Goal: Task Accomplishment & Management: Manage account settings

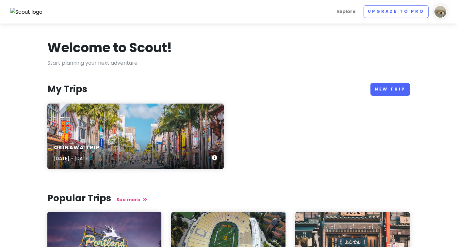
click at [156, 139] on div "Okinawa Trip [DATE] - [DATE]" at bounding box center [135, 153] width 176 height 31
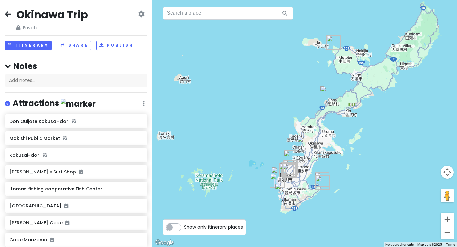
click at [231, 109] on div at bounding box center [304, 123] width 305 height 247
click at [398, 0] on div at bounding box center [304, 123] width 305 height 247
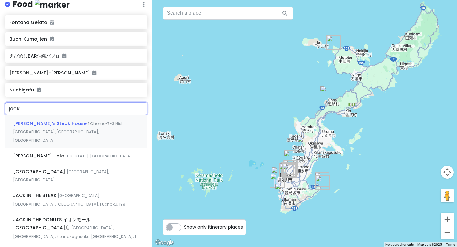
type input "[PERSON_NAME]"
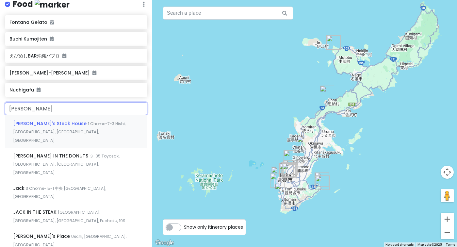
click at [48, 117] on div "[PERSON_NAME]'s Steak House 1 Chome-7-3 Nishi, Naha, [GEOGRAPHIC_DATA], [GEOGRA…" at bounding box center [76, 131] width 142 height 32
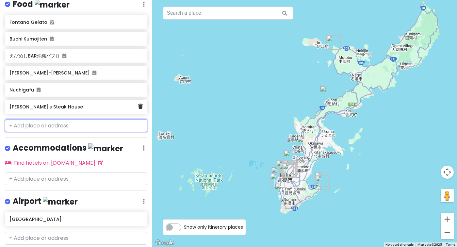
click at [86, 104] on h6 "[PERSON_NAME]'s Steak House" at bounding box center [73, 107] width 129 height 6
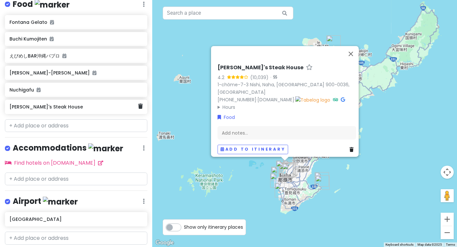
click at [119, 108] on div "[PERSON_NAME]'s Steak House" at bounding box center [73, 106] width 129 height 9
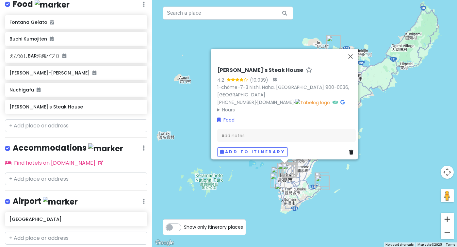
click at [451, 218] on button "Zoom in" at bounding box center [447, 219] width 13 height 13
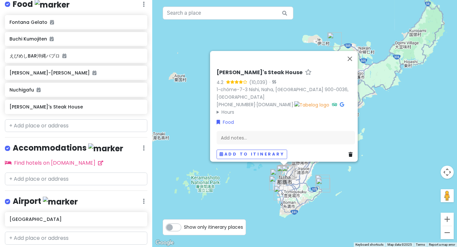
click at [451, 218] on button "Zoom in" at bounding box center [447, 219] width 13 height 13
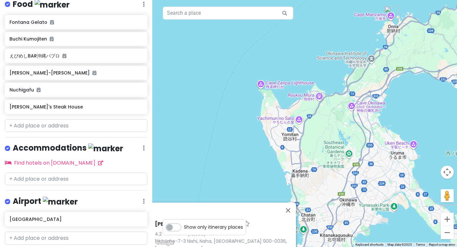
drag, startPoint x: 333, startPoint y: 179, endPoint x: 339, endPoint y: 81, distance: 98.2
click at [339, 81] on div "[PERSON_NAME]'s Steak House 4.2 (10,039) · 1-chōme-7-3 Nishi, Naha, [GEOGRAPHIC…" at bounding box center [304, 123] width 305 height 247
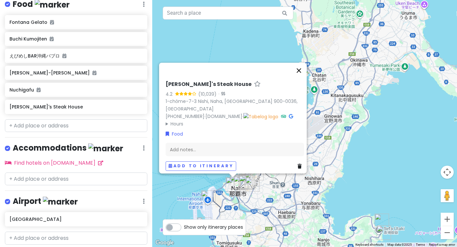
click at [302, 75] on button "Close" at bounding box center [299, 71] width 16 height 16
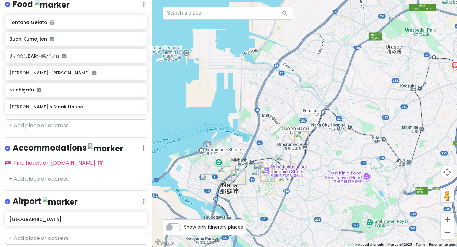
drag, startPoint x: 241, startPoint y: 184, endPoint x: 240, endPoint y: 159, distance: 24.5
click at [240, 159] on div at bounding box center [304, 123] width 305 height 247
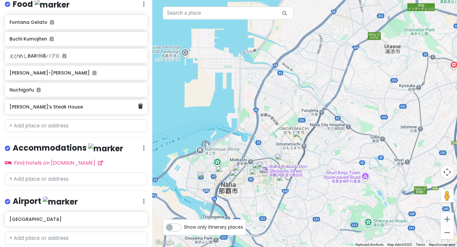
click at [96, 107] on div "[PERSON_NAME]'s Steak House" at bounding box center [73, 106] width 129 height 9
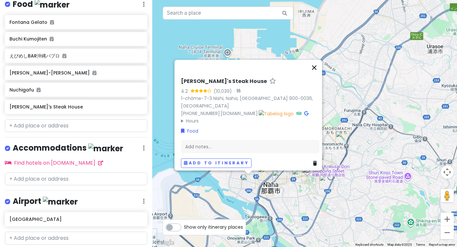
click at [320, 70] on button "Close" at bounding box center [314, 68] width 16 height 16
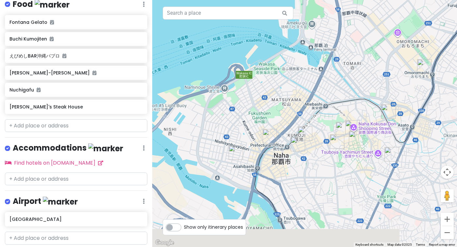
drag, startPoint x: 251, startPoint y: 185, endPoint x: 261, endPoint y: 151, distance: 36.0
click at [261, 151] on div at bounding box center [304, 123] width 305 height 247
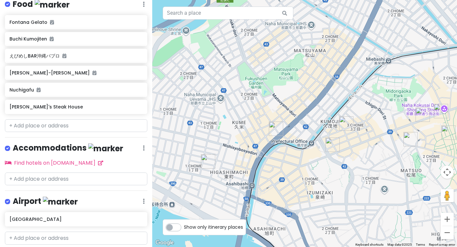
drag, startPoint x: 247, startPoint y: 122, endPoint x: 278, endPoint y: 108, distance: 33.8
click at [250, 121] on div at bounding box center [304, 123] width 305 height 247
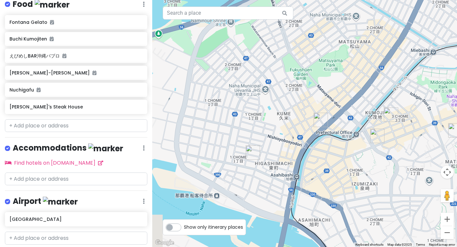
drag, startPoint x: 267, startPoint y: 135, endPoint x: 309, endPoint y: 126, distance: 43.6
click at [309, 126] on div at bounding box center [304, 123] width 305 height 247
click at [141, 104] on icon at bounding box center [140, 106] width 5 height 5
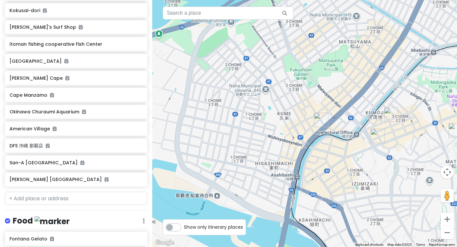
scroll to position [141, 0]
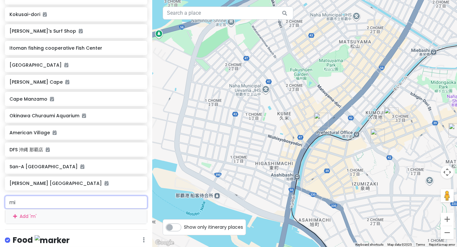
type input "mia"
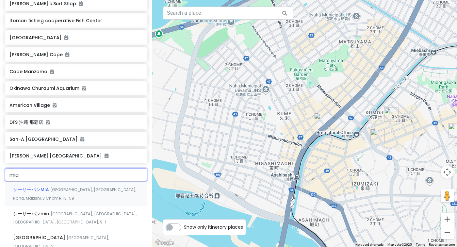
scroll to position [177, 0]
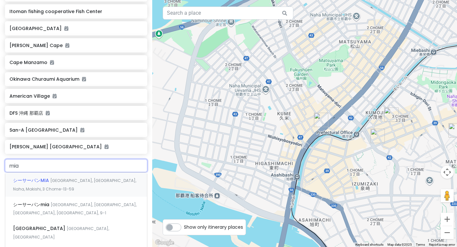
click at [87, 182] on div "シーサーパンMIA [GEOGRAPHIC_DATA], [GEOGRAPHIC_DATA], Naha, Makishi, 3 Chome−13−59" at bounding box center [76, 185] width 142 height 24
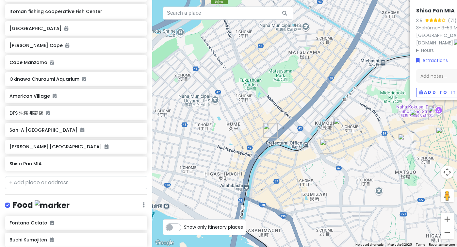
click at [345, 134] on div at bounding box center [406, 134] width 305 height 0
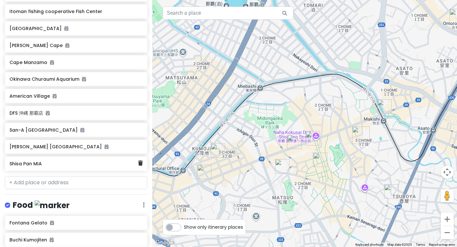
click at [73, 161] on h6 "Shisa Pan MIA" at bounding box center [73, 164] width 129 height 6
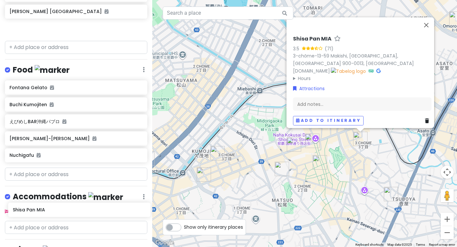
scroll to position [320, 0]
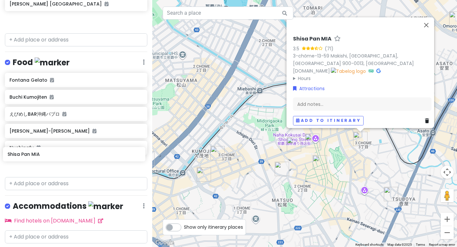
drag, startPoint x: 78, startPoint y: 90, endPoint x: 76, endPoint y: 157, distance: 66.7
click at [76, 156] on div "Okinawa Trip Private Change Dates Make a Copy Delete Trip Go Pro ⚡️ Give Feedba…" at bounding box center [76, 123] width 152 height 247
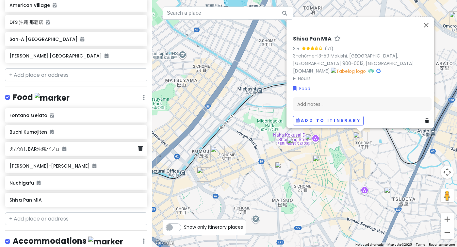
scroll to position [226, 0]
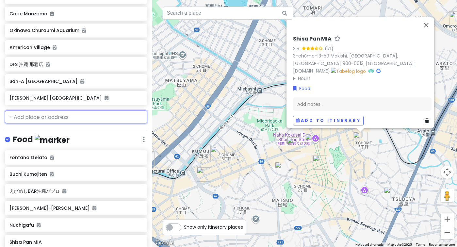
click at [82, 110] on input "text" at bounding box center [76, 116] width 142 height 13
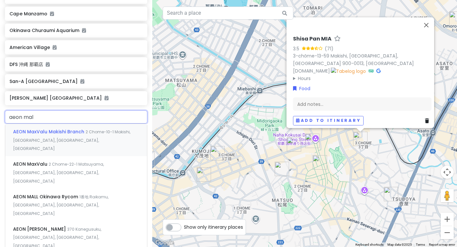
type input "aeon mall"
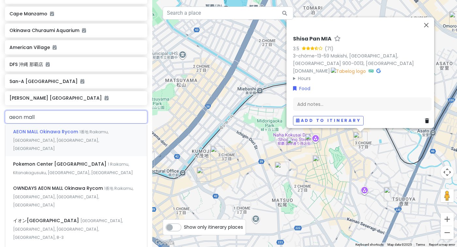
click at [47, 136] on div "AEON MALL Okinawa Rycom 1番地 [GEOGRAPHIC_DATA], [GEOGRAPHIC_DATA], [GEOGRAPHIC_D…" at bounding box center [76, 140] width 142 height 32
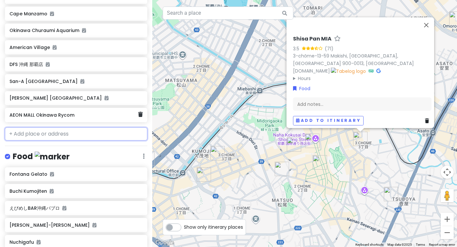
click at [63, 116] on h6 "AEON MALL Okinawa Rycom" at bounding box center [73, 115] width 129 height 6
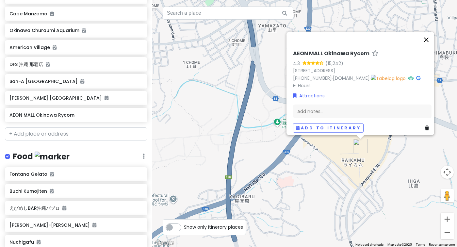
click at [432, 32] on button "Close" at bounding box center [427, 40] width 16 height 16
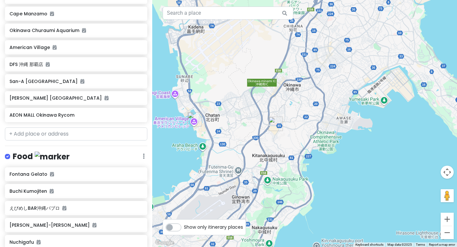
drag, startPoint x: 237, startPoint y: 140, endPoint x: 282, endPoint y: 146, distance: 45.1
click at [282, 146] on div at bounding box center [304, 123] width 305 height 247
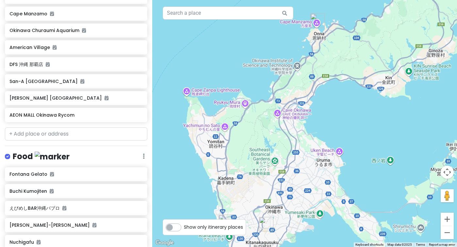
drag, startPoint x: 313, startPoint y: 35, endPoint x: 313, endPoint y: 72, distance: 36.6
click at [313, 72] on div at bounding box center [304, 123] width 305 height 247
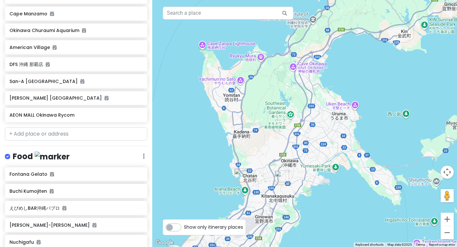
drag, startPoint x: 245, startPoint y: 145, endPoint x: 260, endPoint y: 97, distance: 50.2
click at [260, 97] on div at bounding box center [304, 123] width 305 height 247
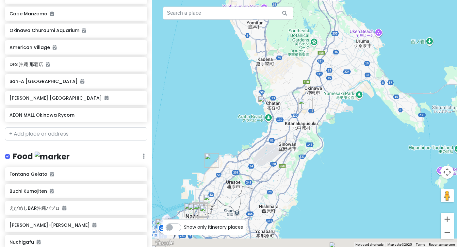
drag, startPoint x: 240, startPoint y: 146, endPoint x: 267, endPoint y: 51, distance: 98.2
click at [268, 52] on div at bounding box center [304, 123] width 305 height 247
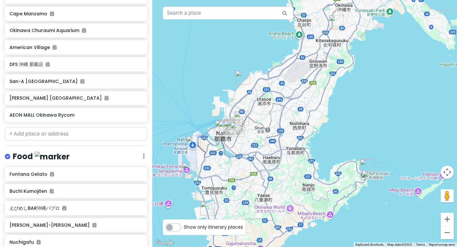
drag, startPoint x: 267, startPoint y: 51, endPoint x: 295, endPoint y: -6, distance: 63.7
click at [295, 0] on html "Okinawa Trip Private Change Dates Make a Copy Delete Trip Go Pro ⚡️ Give Feedba…" at bounding box center [228, 123] width 457 height 247
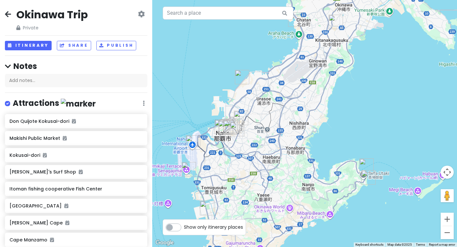
scroll to position [0, 0]
click at [41, 45] on button "Itinerary" at bounding box center [28, 45] width 47 height 9
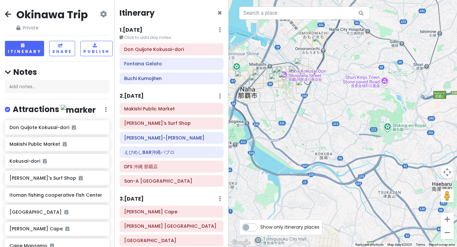
click at [303, 88] on img "Nuchigafu" at bounding box center [303, 86] width 14 height 14
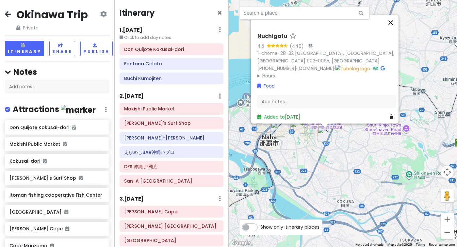
click at [392, 30] on button "Close" at bounding box center [391, 23] width 16 height 16
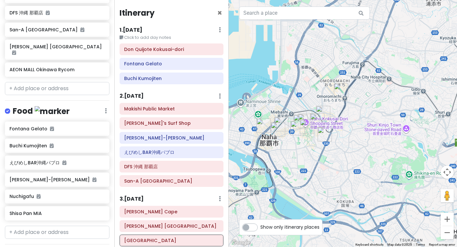
scroll to position [284, 0]
click at [51, 209] on div "Shisa Pan MIA" at bounding box center [57, 213] width 105 height 14
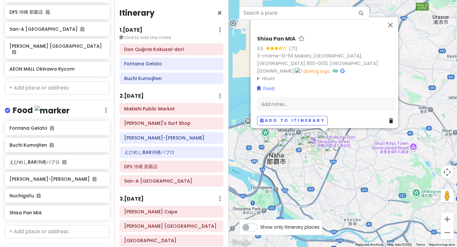
click at [313, 147] on img "Makishi Public Market" at bounding box center [314, 145] width 14 height 14
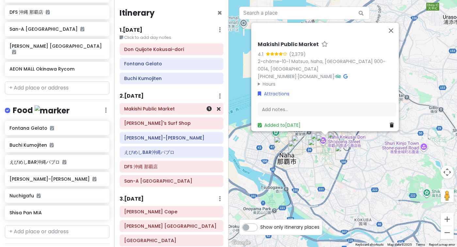
click at [179, 110] on h6 "Makishi Public Market" at bounding box center [171, 109] width 95 height 6
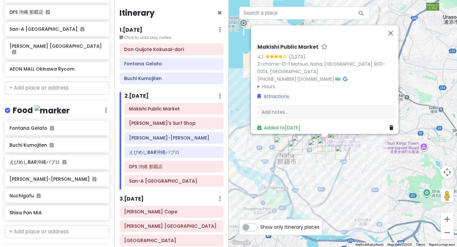
click at [316, 174] on div "Makishi Public Market 4.1 (2,379) 2-chōme-10-1 Matsuo, Naha, [GEOGRAPHIC_DATA] …" at bounding box center [343, 123] width 229 height 247
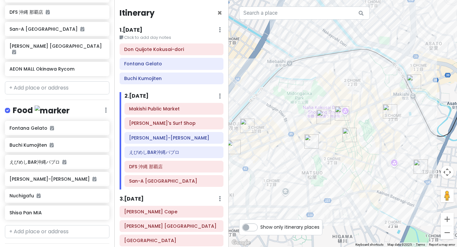
click at [412, 80] on img "Kokusai-dori" at bounding box center [414, 81] width 14 height 14
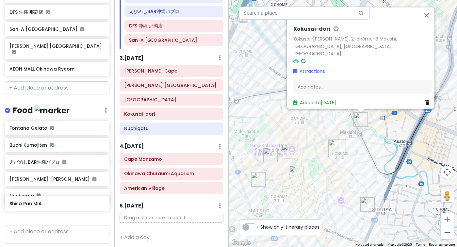
scroll to position [285, 0]
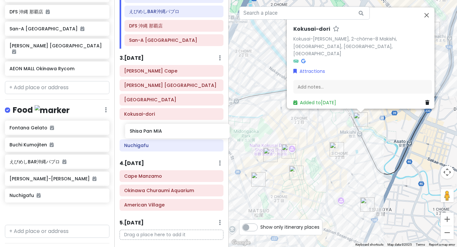
drag, startPoint x: 51, startPoint y: 204, endPoint x: 171, endPoint y: 131, distance: 140.3
click at [171, 131] on div "Okinawa Trip Private Change Dates Make a Copy Delete Trip Go Pro ⚡️ Give Feedba…" at bounding box center [228, 123] width 457 height 247
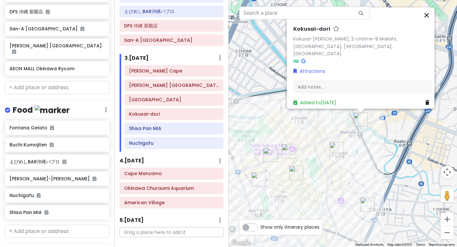
click at [428, 23] on button "Close" at bounding box center [427, 16] width 16 height 16
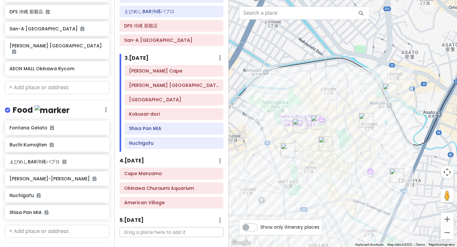
drag, startPoint x: 315, startPoint y: 119, endPoint x: 351, endPoint y: 84, distance: 50.4
click at [351, 84] on div at bounding box center [343, 123] width 229 height 247
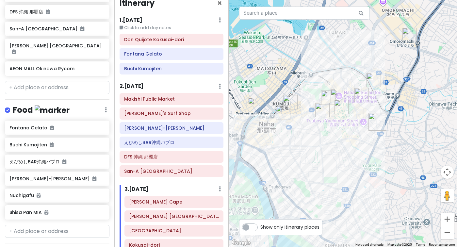
scroll to position [9, 0]
click at [157, 141] on h6 "えびめしBAR沖縄パブロ" at bounding box center [171, 143] width 95 height 6
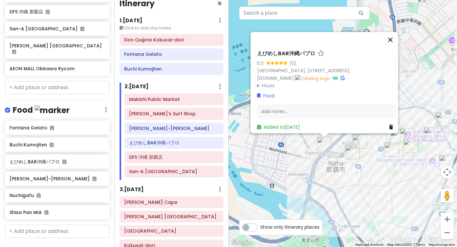
click at [394, 32] on button "Close" at bounding box center [391, 40] width 16 height 16
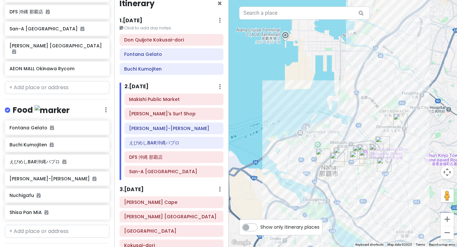
drag, startPoint x: 383, startPoint y: 180, endPoint x: 345, endPoint y: 195, distance: 41.0
click at [345, 195] on div at bounding box center [343, 123] width 229 height 247
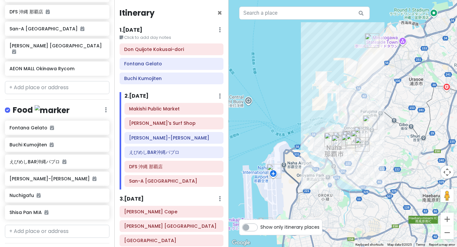
scroll to position [0, 0]
